Goal: Complete application form: Complete application form

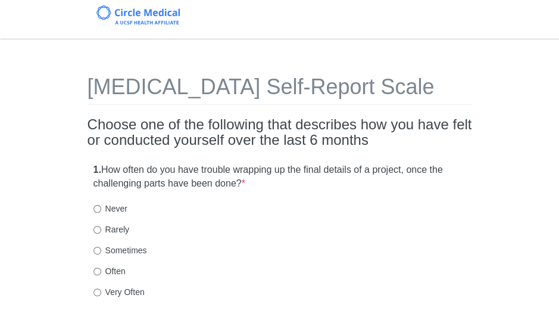
click at [112, 248] on label "Sometimes" at bounding box center [121, 250] width 54 height 12
click at [101, 248] on input "Sometimes" at bounding box center [98, 251] width 8 height 8
radio input "true"
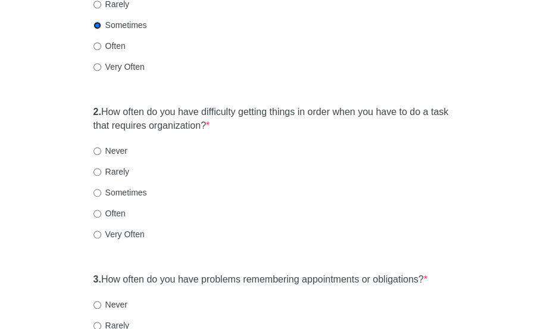
scroll to position [253, 0]
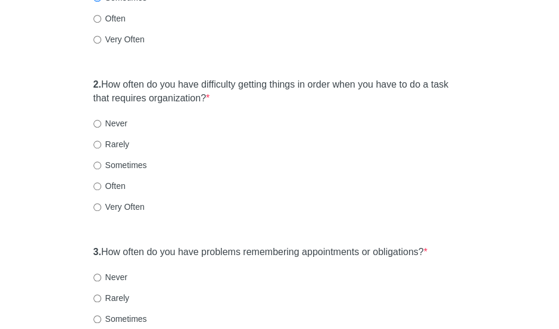
click at [136, 163] on label "Sometimes" at bounding box center [121, 165] width 54 height 12
click at [101, 163] on input "Sometimes" at bounding box center [98, 165] width 8 height 8
radio input "true"
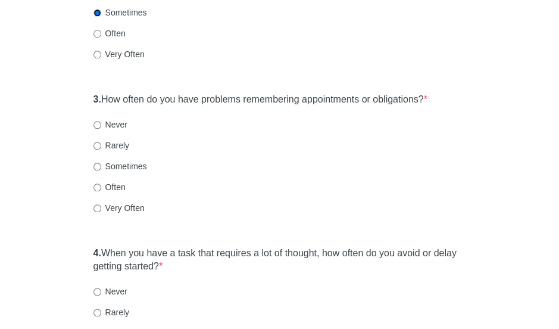
scroll to position [408, 0]
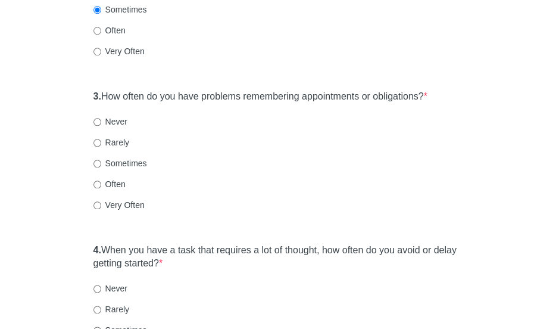
click at [111, 183] on label "Often" at bounding box center [110, 184] width 32 height 12
click at [101, 183] on input "Often" at bounding box center [98, 184] width 8 height 8
radio input "true"
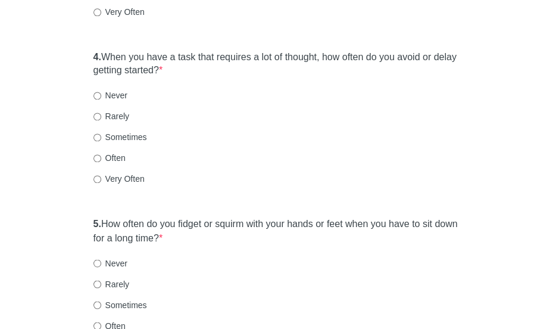
scroll to position [604, 0]
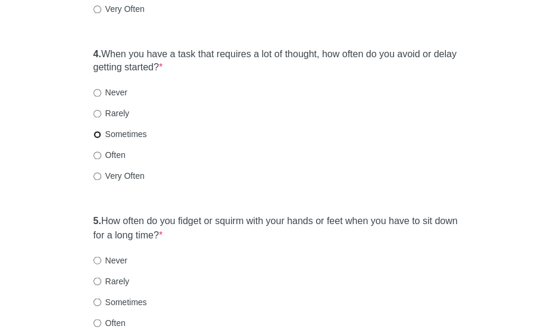
click at [95, 134] on input "Sometimes" at bounding box center [98, 134] width 8 height 8
radio input "true"
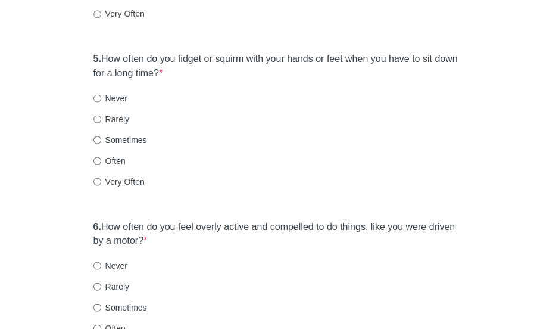
scroll to position [777, 0]
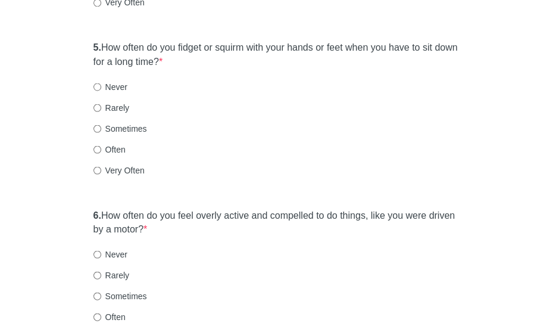
click at [120, 145] on label "Often" at bounding box center [110, 149] width 32 height 12
click at [101, 145] on input "Often" at bounding box center [98, 149] width 8 height 8
radio input "true"
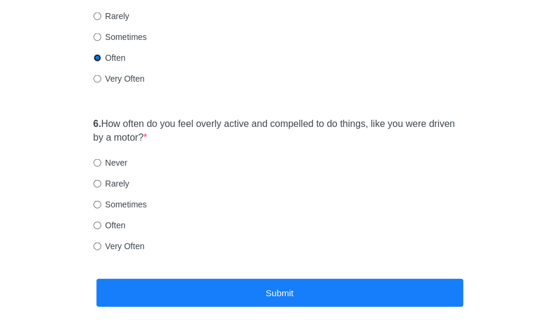
scroll to position [883, 0]
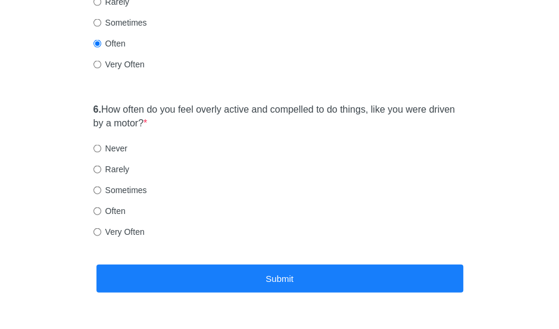
click at [105, 167] on label "Rarely" at bounding box center [112, 169] width 36 height 12
click at [101, 167] on input "Rarely" at bounding box center [98, 170] width 8 height 8
radio input "true"
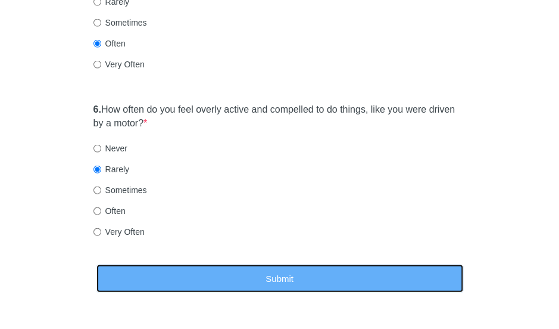
click at [190, 282] on button "Submit" at bounding box center [279, 278] width 367 height 28
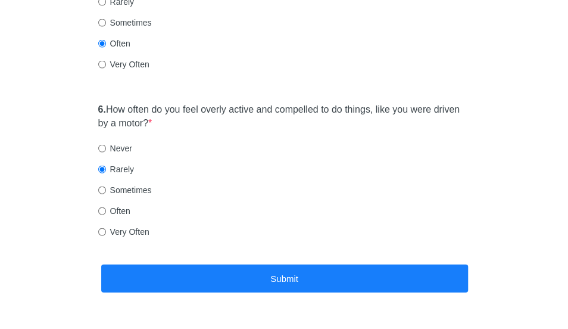
scroll to position [0, 0]
